Goal: Transaction & Acquisition: Purchase product/service

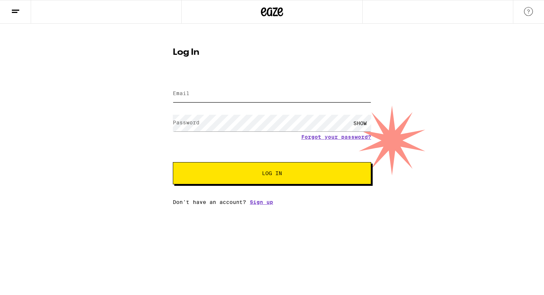
click at [200, 97] on input "Email" at bounding box center [272, 93] width 198 height 17
type input "[EMAIL_ADDRESS][DOMAIN_NAME]"
click at [173, 162] on button "Log In" at bounding box center [272, 173] width 198 height 22
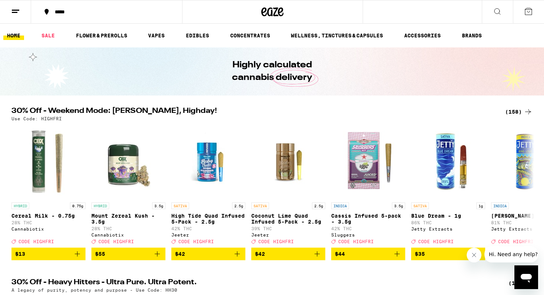
click at [57, 11] on div "*****" at bounding box center [111, 11] width 120 height 5
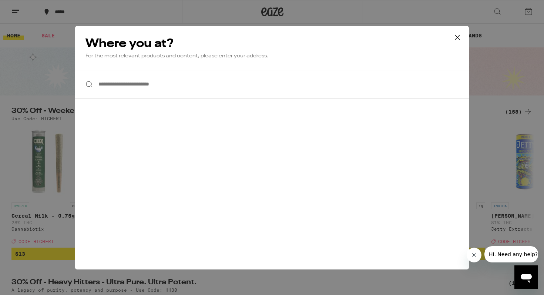
click at [126, 82] on input "**********" at bounding box center [272, 84] width 394 height 28
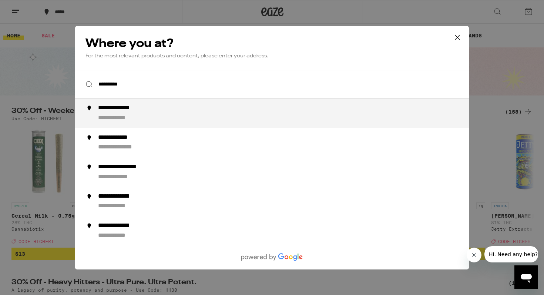
click at [140, 111] on div "**********" at bounding box center [125, 108] width 54 height 8
type input "**********"
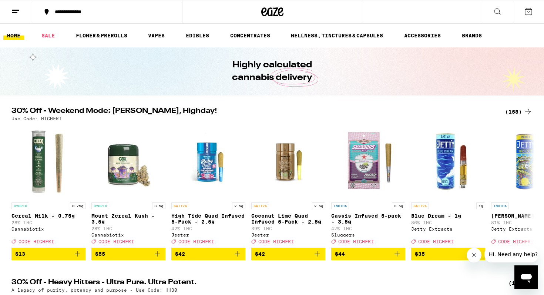
click at [514, 111] on div "(158)" at bounding box center [518, 111] width 27 height 9
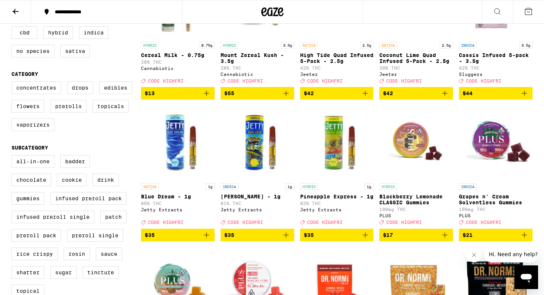
scroll to position [143, 0]
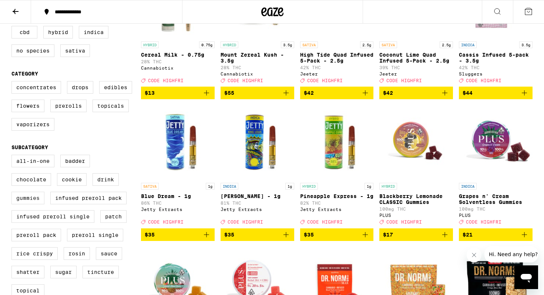
click at [29, 204] on label "Gummies" at bounding box center [27, 198] width 33 height 13
click at [13, 156] on input "Gummies" at bounding box center [13, 156] width 0 height 0
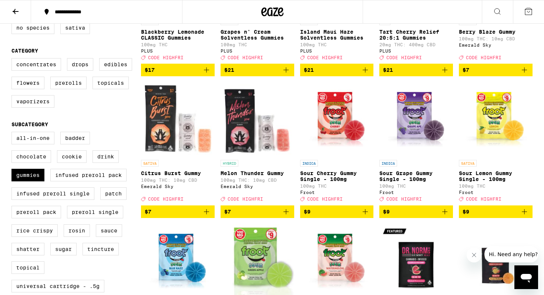
scroll to position [168, 0]
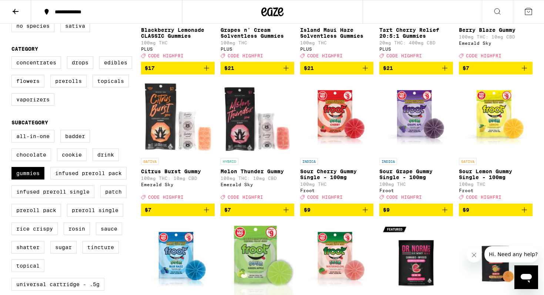
click at [265, 141] on img "Open page for Melon Thunder Gummy from Emerald Sky" at bounding box center [257, 117] width 74 height 74
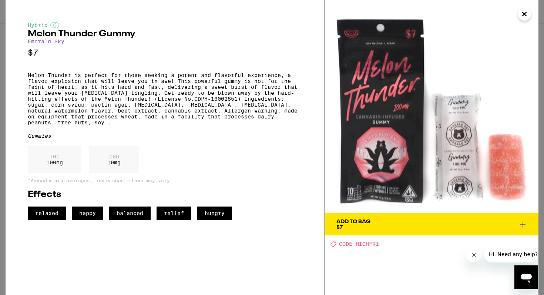
click at [378, 226] on span "Add To Bag $7" at bounding box center [431, 224] width 191 height 10
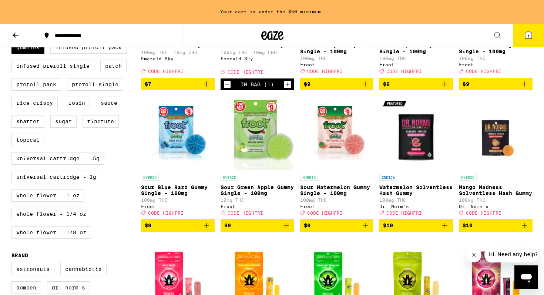
scroll to position [320, 0]
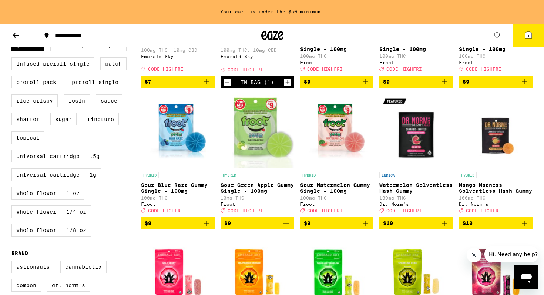
click at [328, 227] on span "$9" at bounding box center [337, 223] width 66 height 9
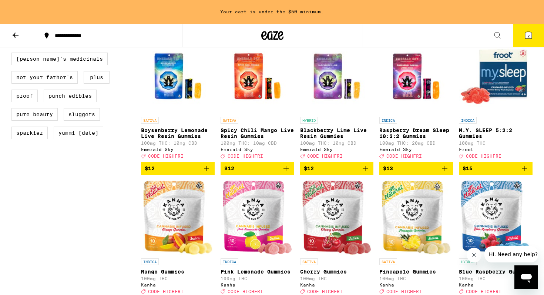
scroll to position [658, 0]
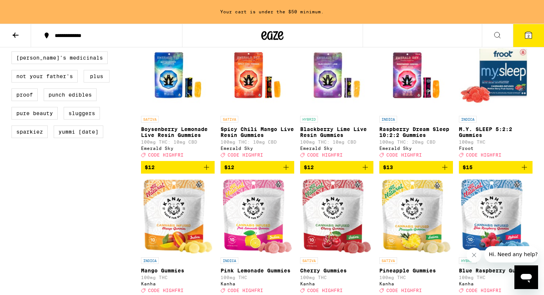
click at [486, 172] on span "$15" at bounding box center [495, 167] width 66 height 9
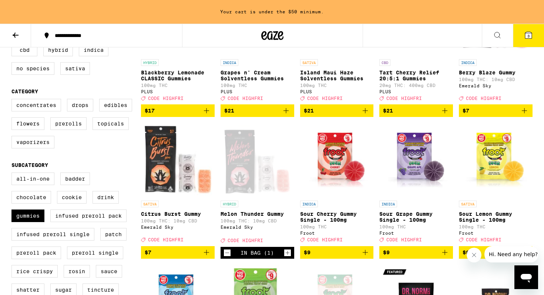
scroll to position [0, 0]
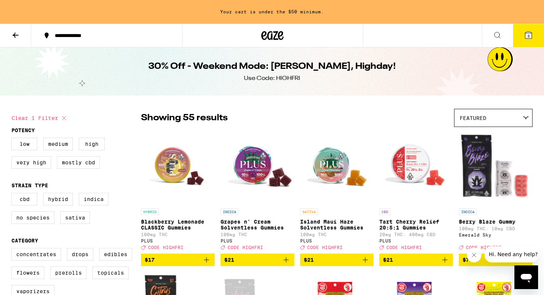
click at [64, 116] on icon at bounding box center [64, 118] width 9 height 9
checkbox input "false"
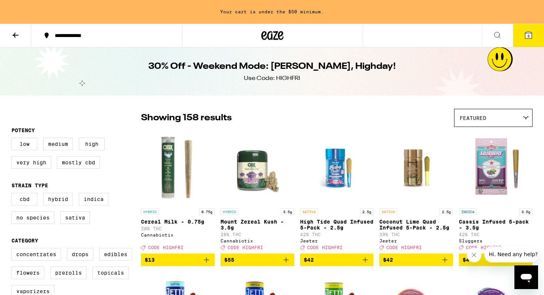
click at [270, 36] on icon at bounding box center [272, 35] width 22 height 13
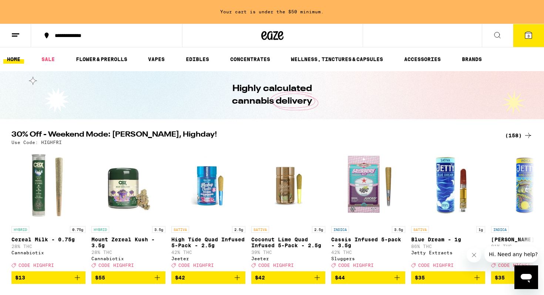
scroll to position [24, 0]
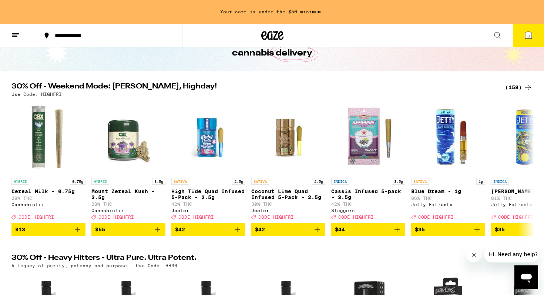
click at [515, 86] on div "(158)" at bounding box center [518, 87] width 27 height 9
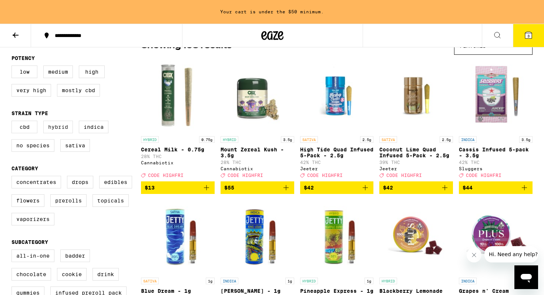
scroll to position [106, 0]
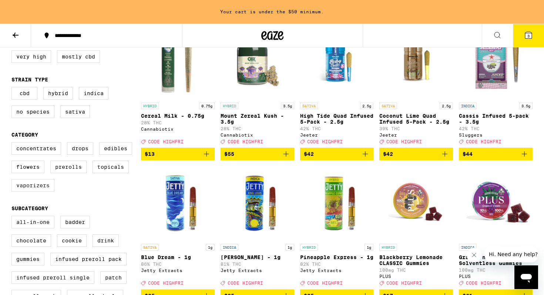
click at [30, 192] on label "Vaporizers" at bounding box center [32, 185] width 43 height 13
click at [13, 143] on input "Vaporizers" at bounding box center [13, 143] width 0 height 0
checkbox input "true"
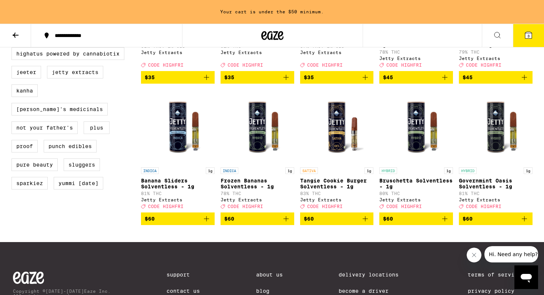
scroll to position [616, 0]
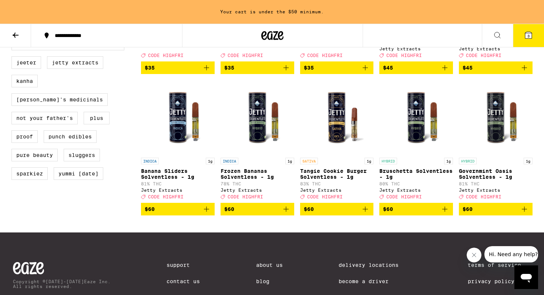
click at [423, 213] on span "$60" at bounding box center [416, 209] width 66 height 9
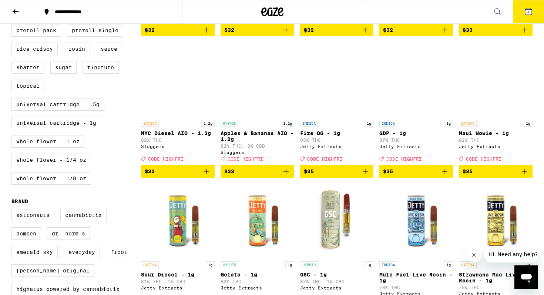
scroll to position [349, 0]
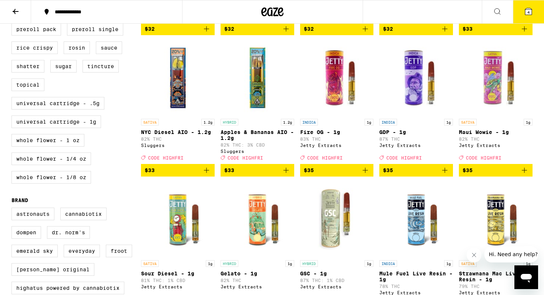
click at [409, 175] on span "$35" at bounding box center [416, 170] width 66 height 9
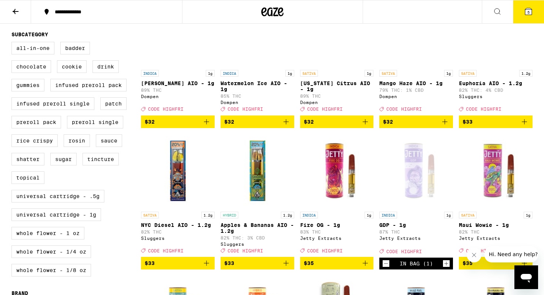
scroll to position [257, 0]
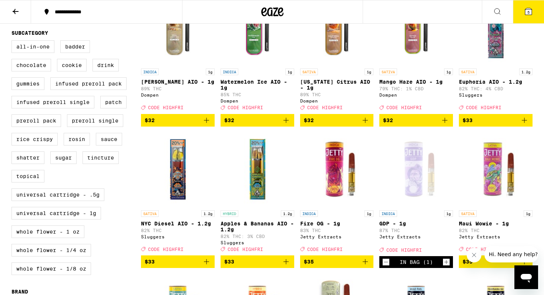
click at [179, 176] on img "Open page for NYC Diesel AIO - 1.2g from Sluggers" at bounding box center [178, 169] width 74 height 74
click at [279, 266] on span "$33" at bounding box center [257, 261] width 66 height 9
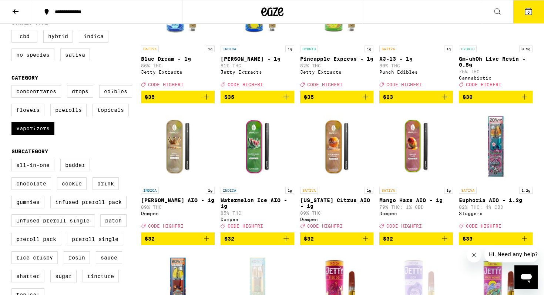
scroll to position [140, 0]
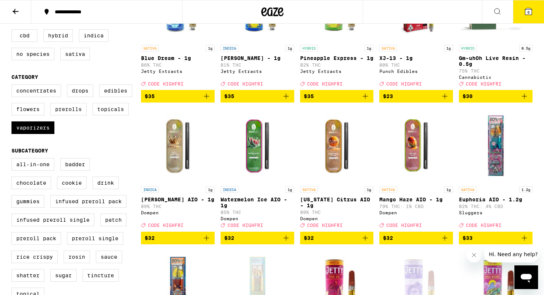
click at [254, 242] on span "$32" at bounding box center [257, 237] width 66 height 9
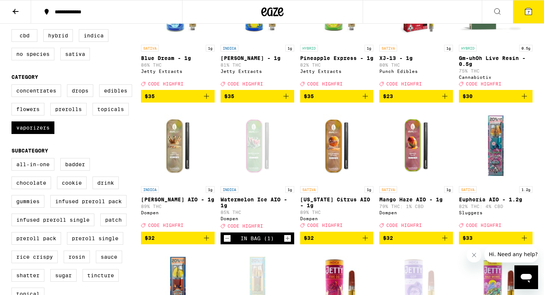
click at [530, 12] on icon at bounding box center [528, 11] width 7 height 7
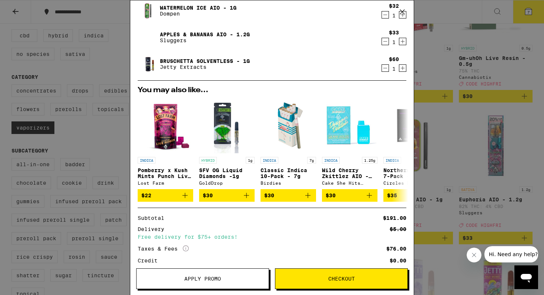
scroll to position [143, 0]
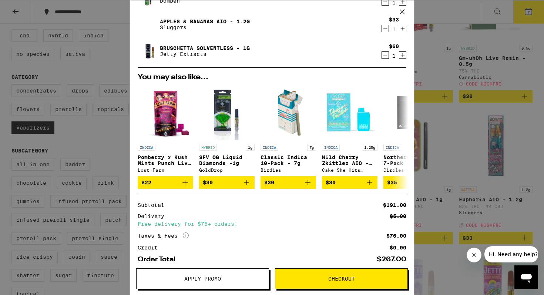
click at [219, 281] on span "Apply Promo" at bounding box center [202, 278] width 37 height 5
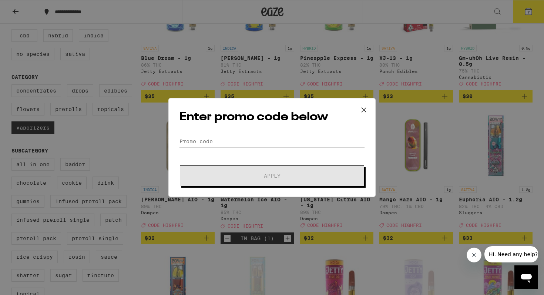
click at [226, 141] on input "Promo Code" at bounding box center [272, 141] width 186 height 11
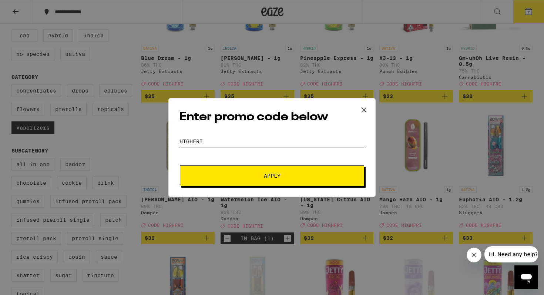
type input "highfri"
click at [180, 165] on button "Apply" at bounding box center [272, 175] width 184 height 21
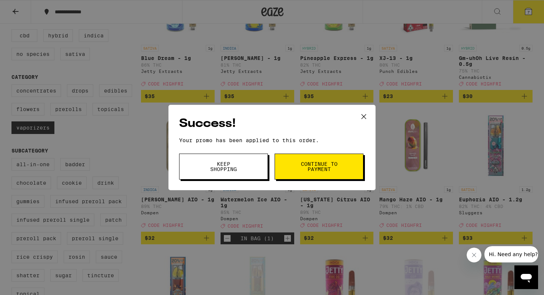
click at [309, 169] on span "Continue to payment" at bounding box center [319, 166] width 38 height 10
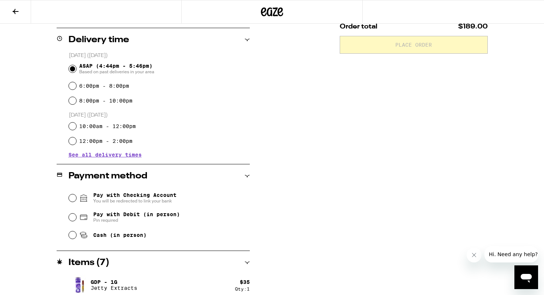
scroll to position [188, 0]
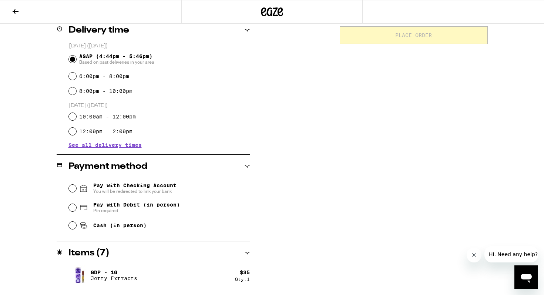
click at [118, 206] on span "Pay with Debit (in person)" at bounding box center [136, 205] width 87 height 6
click at [76, 206] on input "Pay with Debit (in person) Pin required" at bounding box center [72, 207] width 7 height 7
radio input "true"
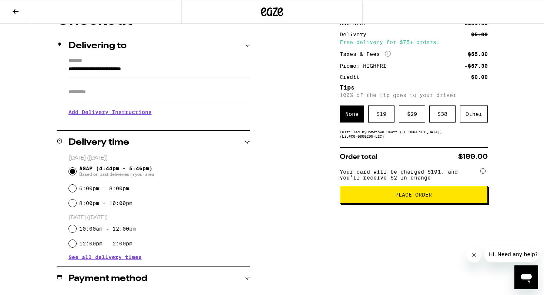
scroll to position [70, 0]
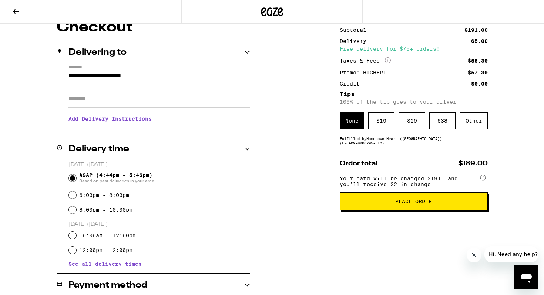
click at [415, 204] on span "Place Order" at bounding box center [413, 201] width 37 height 5
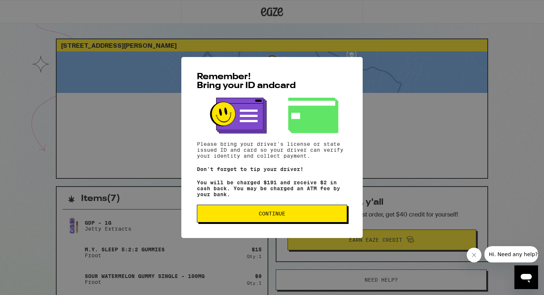
click at [286, 216] on span "Continue" at bounding box center [272, 213] width 138 height 5
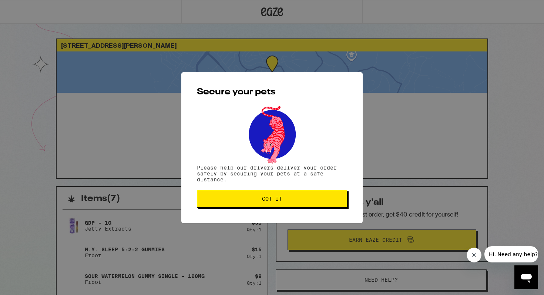
click at [266, 194] on button "Got it" at bounding box center [272, 199] width 150 height 18
